Goal: Task Accomplishment & Management: Manage account settings

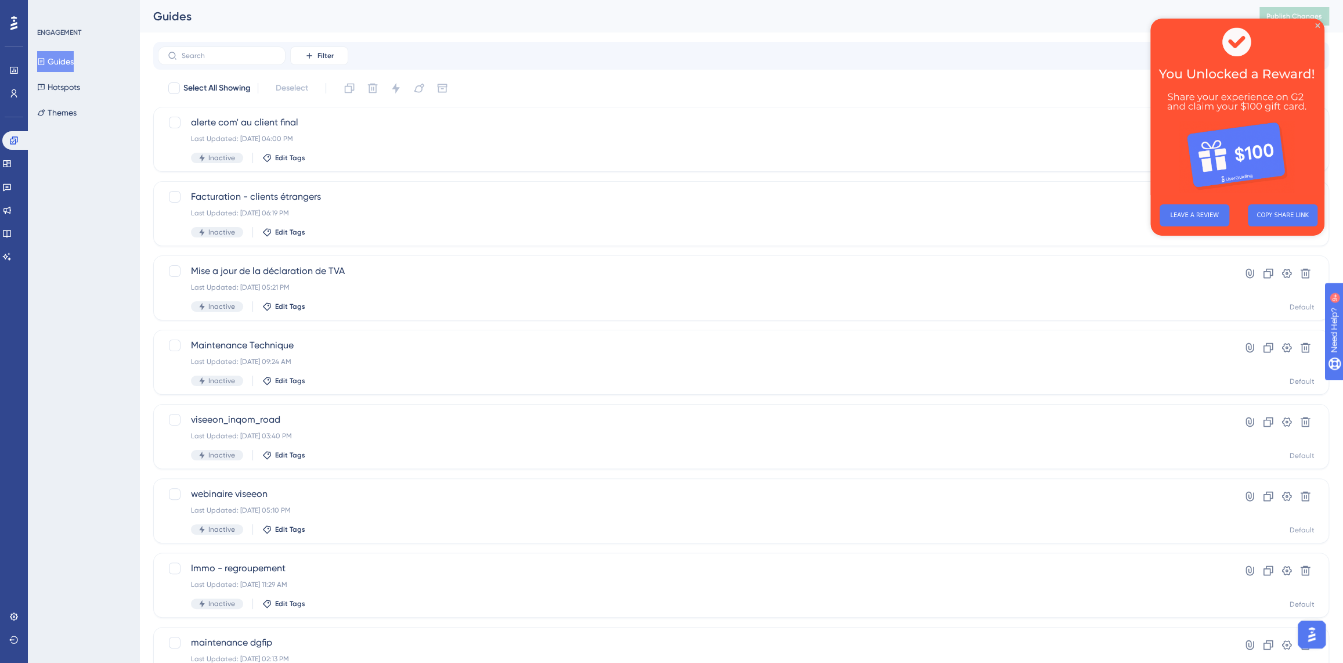
click at [1025, 73] on div "Filter New Guide Select All Showing Deselect alerte com' au client final Last U…" at bounding box center [741, 453] width 1176 height 822
drag, startPoint x: 1315, startPoint y: 23, endPoint x: 2466, endPoint y: 41, distance: 1151.1
click at [1315, 23] on icon "Close Preview" at bounding box center [1317, 25] width 5 height 5
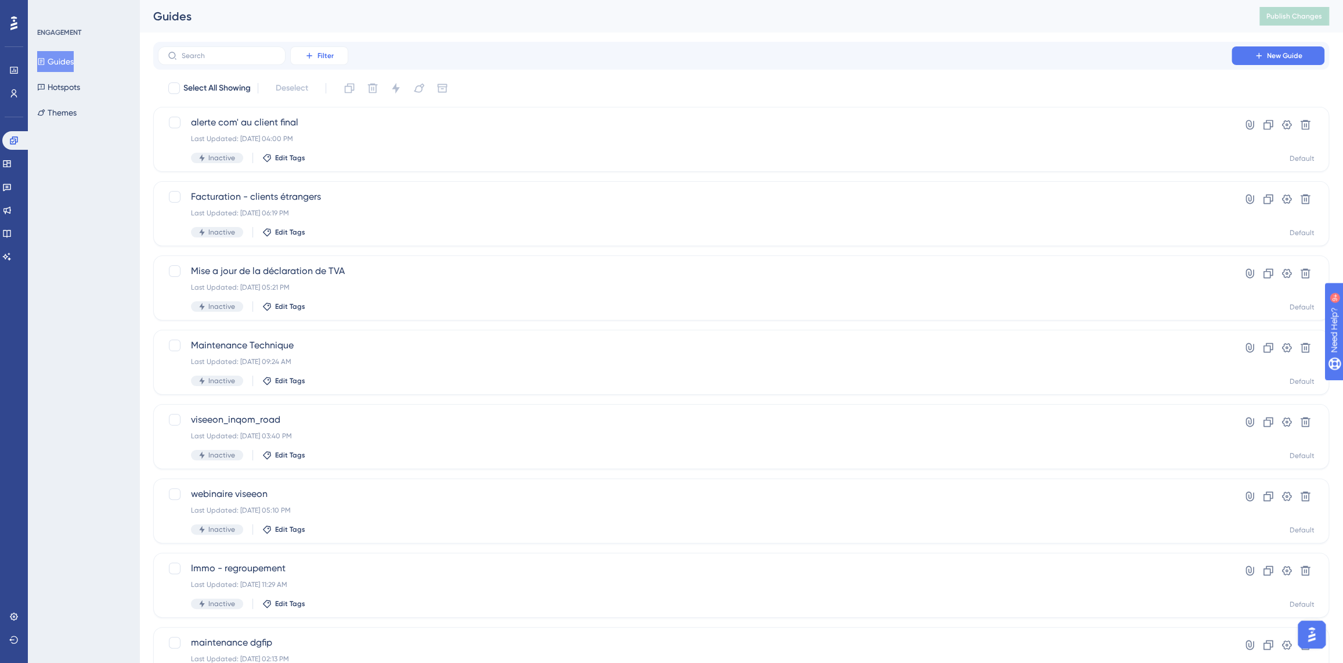
click at [315, 58] on button "Filter" at bounding box center [319, 55] width 58 height 19
click at [338, 163] on div "Status Status" at bounding box center [331, 158] width 48 height 23
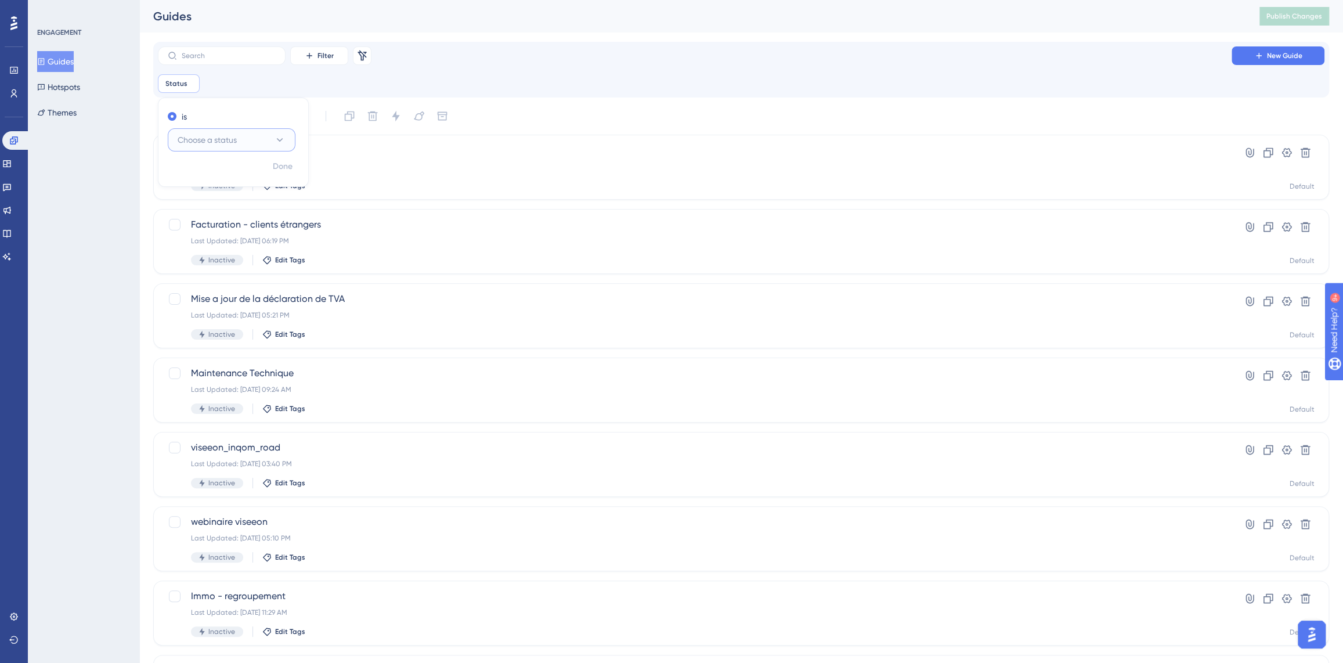
click at [240, 140] on button "Choose a status" at bounding box center [232, 139] width 128 height 23
click at [222, 178] on div "Active Active" at bounding box center [232, 175] width 94 height 23
click at [482, 59] on div "Filter Remove Filters New Guide" at bounding box center [741, 55] width 1167 height 19
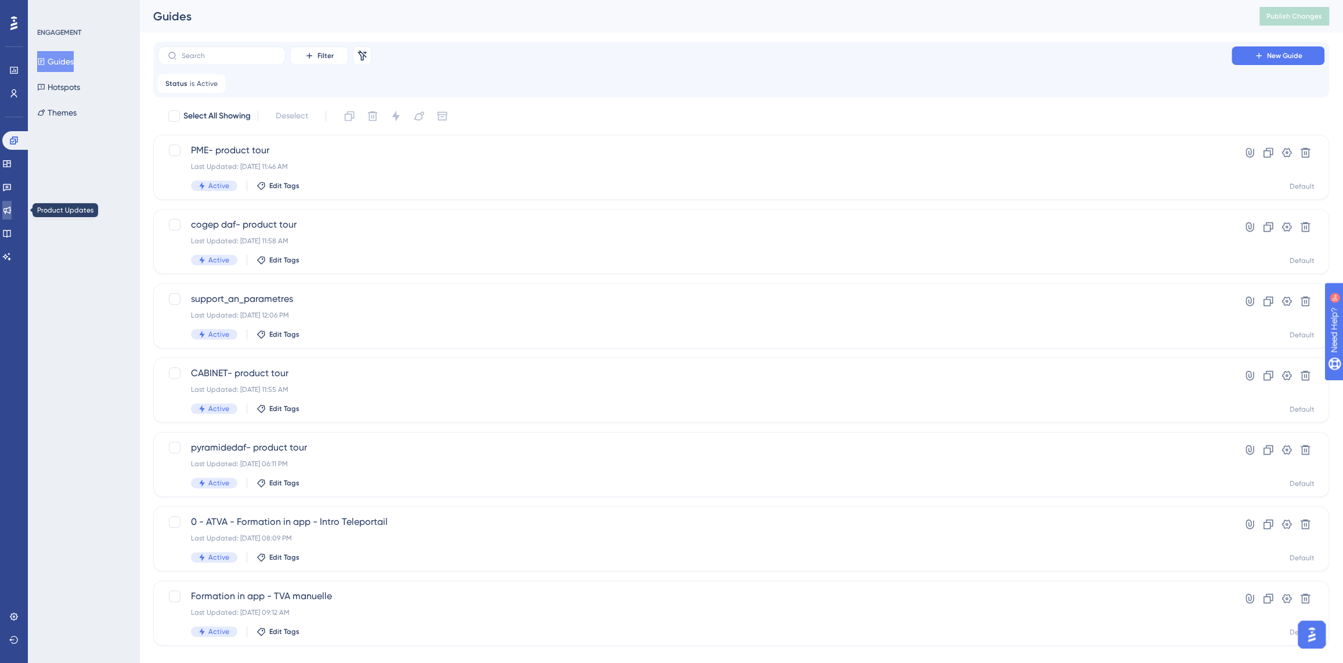
click at [12, 215] on link at bounding box center [6, 210] width 9 height 19
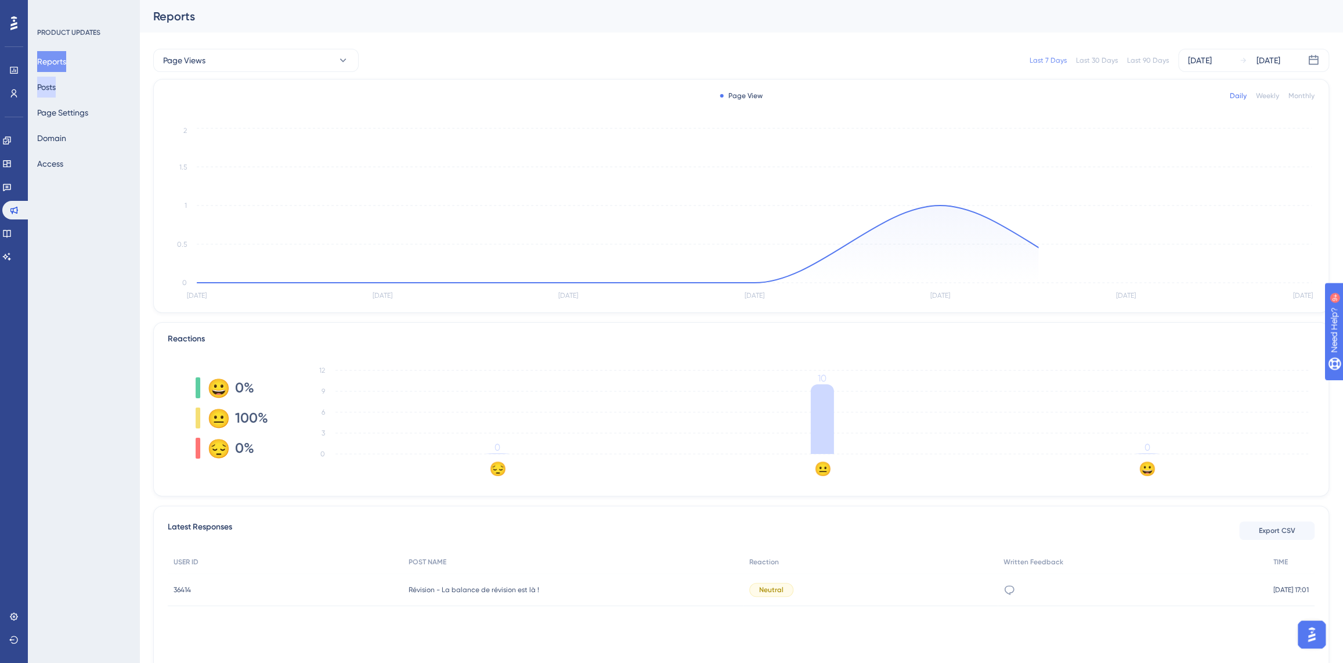
click at [54, 86] on button "Posts" at bounding box center [46, 87] width 19 height 21
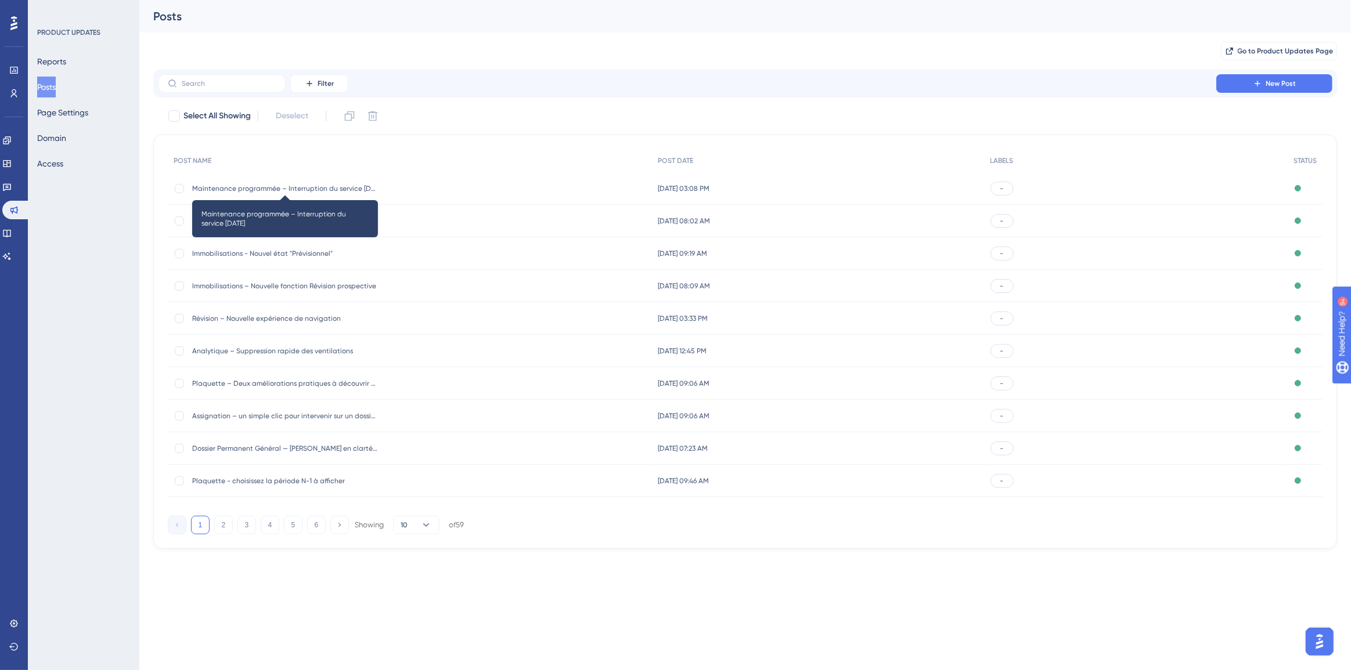
click at [302, 186] on span "Maintenance programmée – Interruption du service [DATE]" at bounding box center [285, 188] width 186 height 9
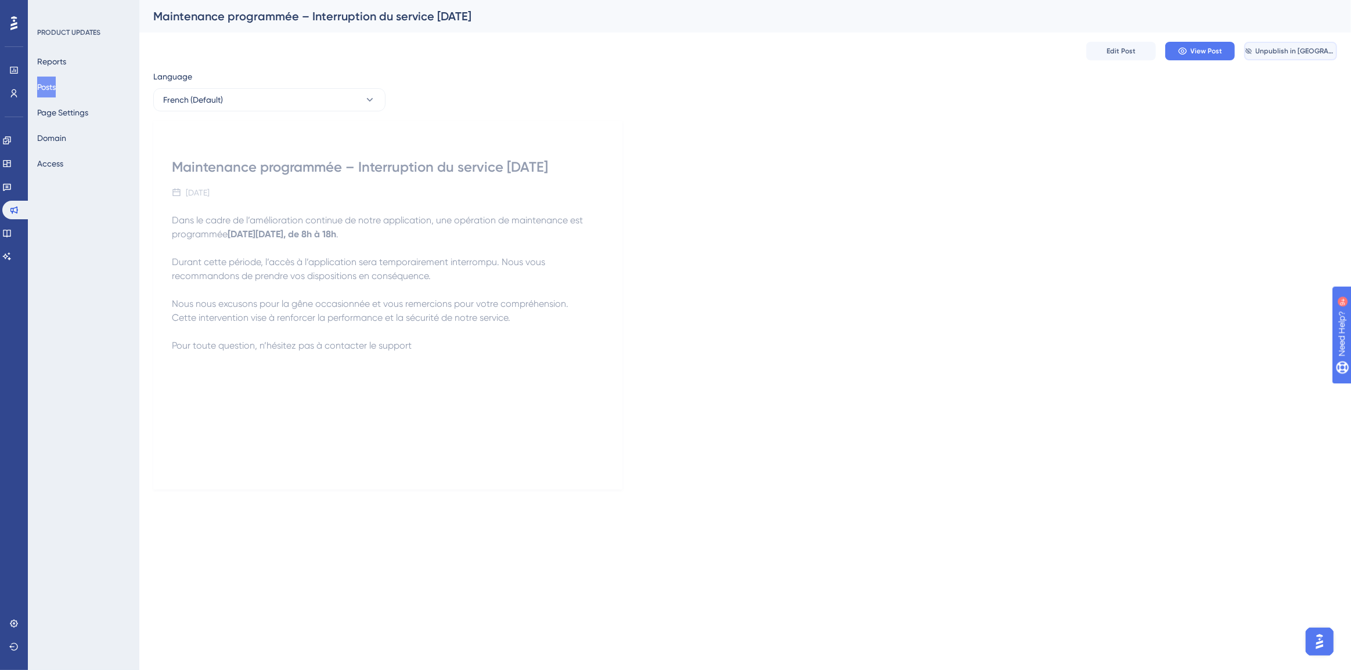
click at [1280, 50] on span "Unpublish in [GEOGRAPHIC_DATA]" at bounding box center [1295, 50] width 80 height 9
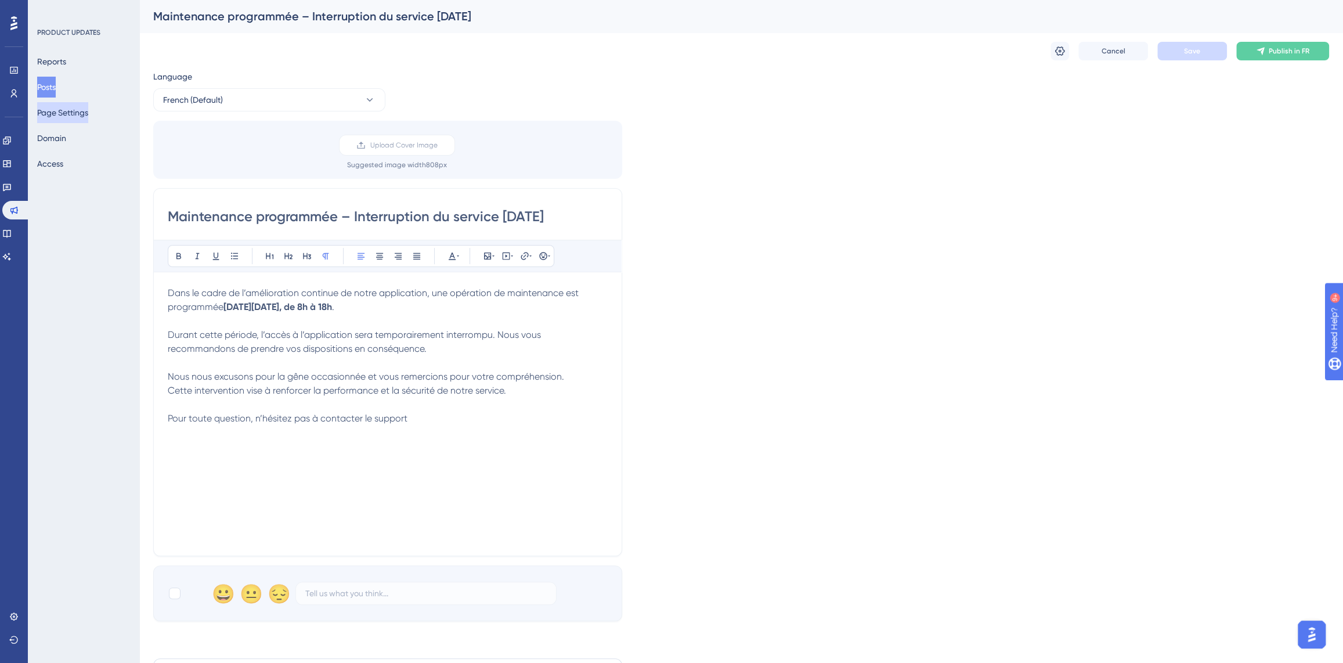
click at [58, 113] on button "Page Settings" at bounding box center [62, 112] width 51 height 21
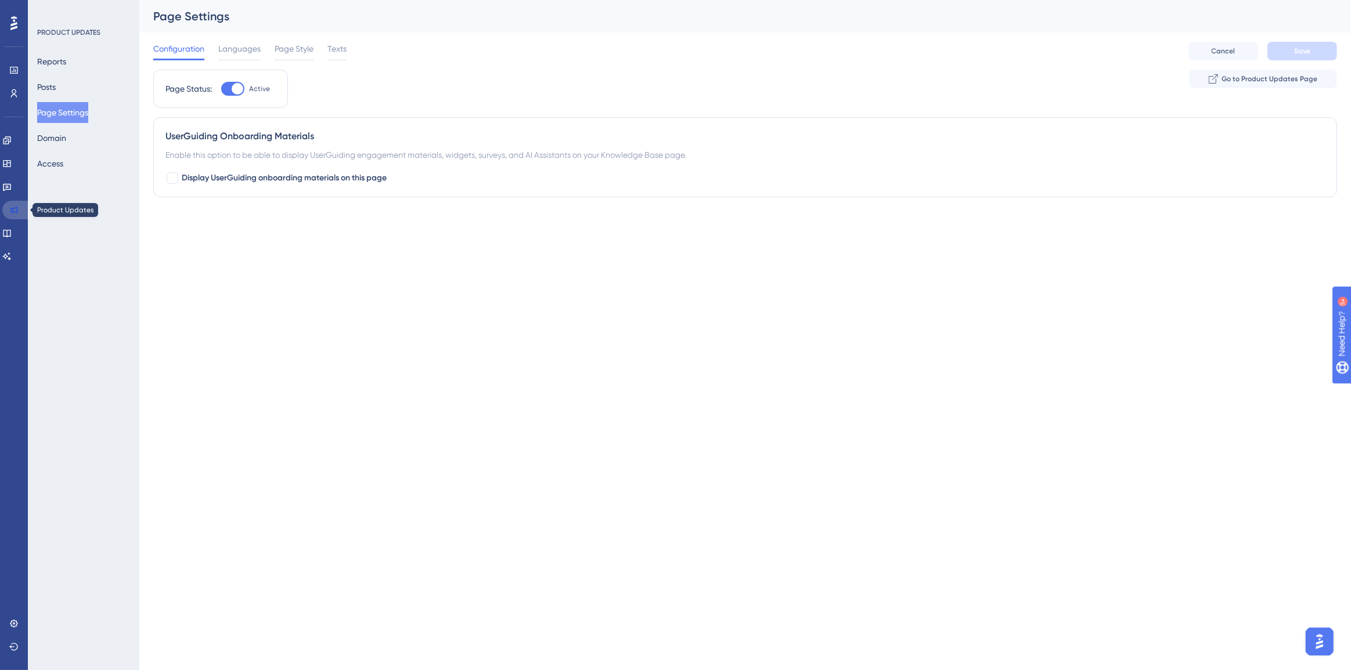
click at [18, 214] on icon at bounding box center [13, 209] width 9 height 9
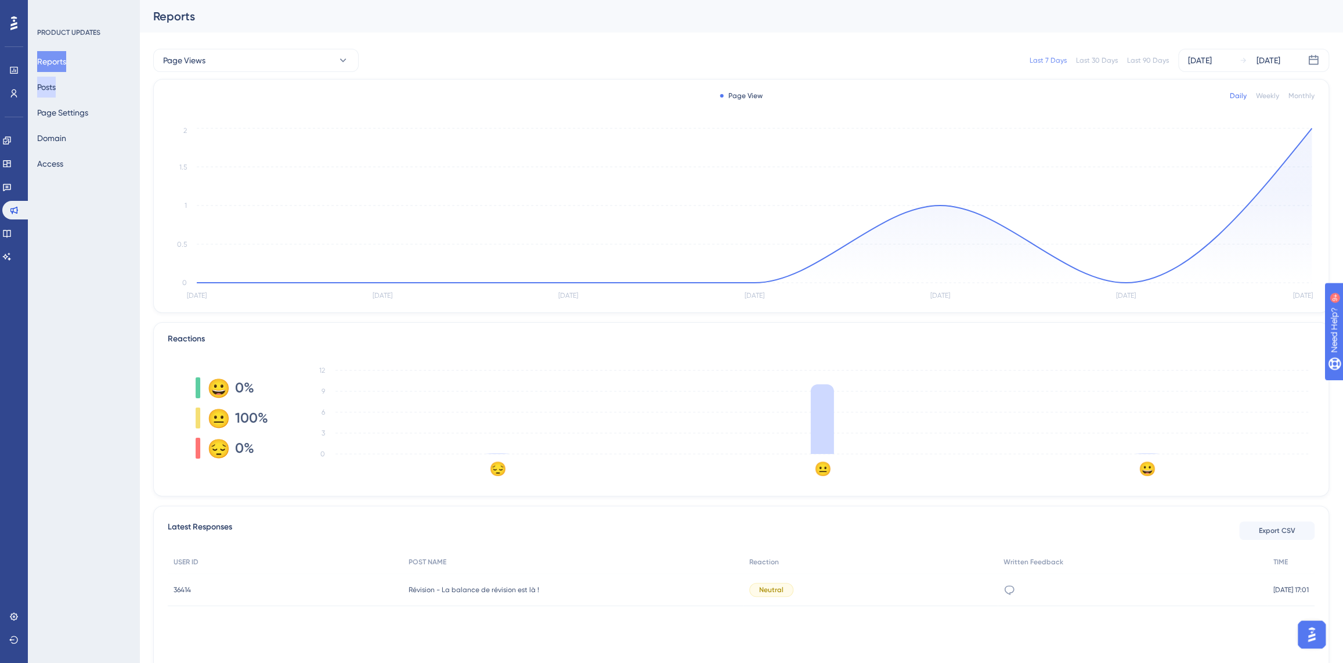
click at [56, 89] on button "Posts" at bounding box center [46, 87] width 19 height 21
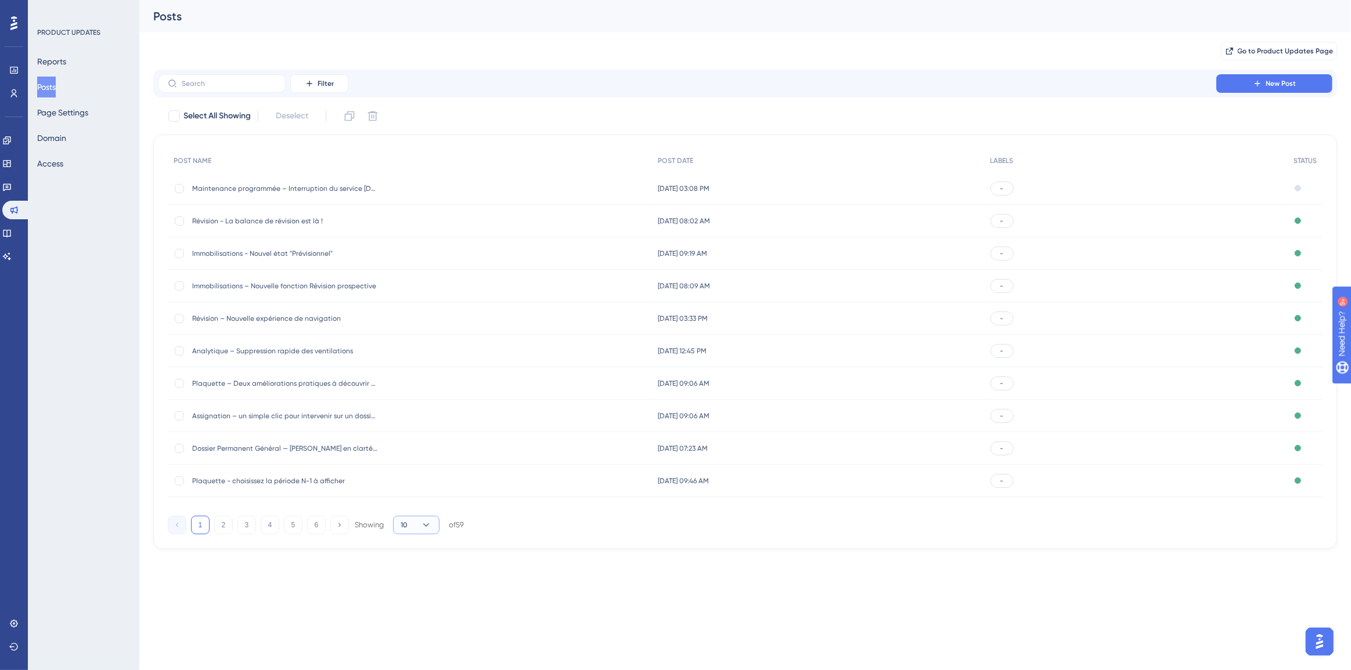
click at [408, 524] on button "10" at bounding box center [416, 525] width 46 height 19
click at [423, 622] on div "100 100" at bounding box center [416, 627] width 22 height 23
